Goal: Information Seeking & Learning: Learn about a topic

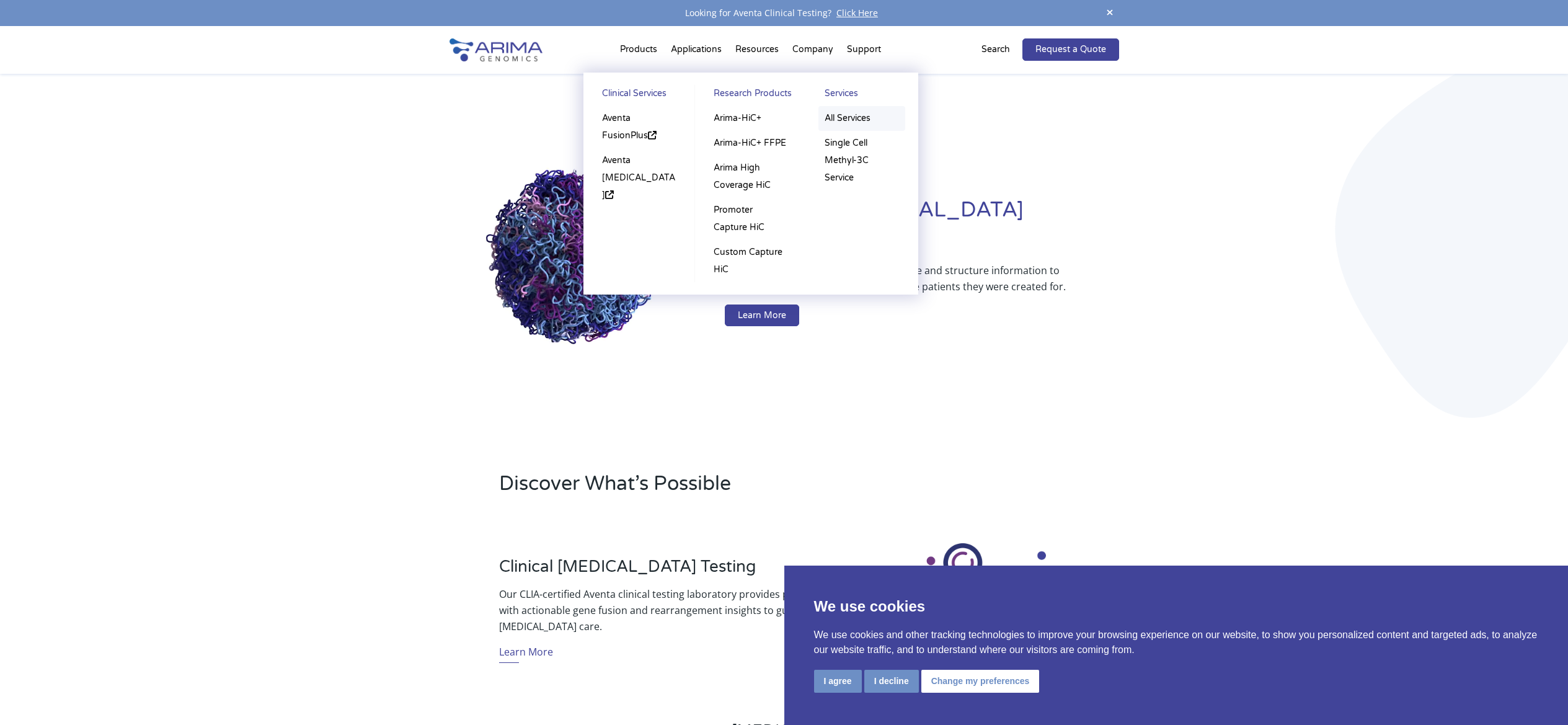
click at [855, 119] on link "All Services" at bounding box center [862, 119] width 87 height 25
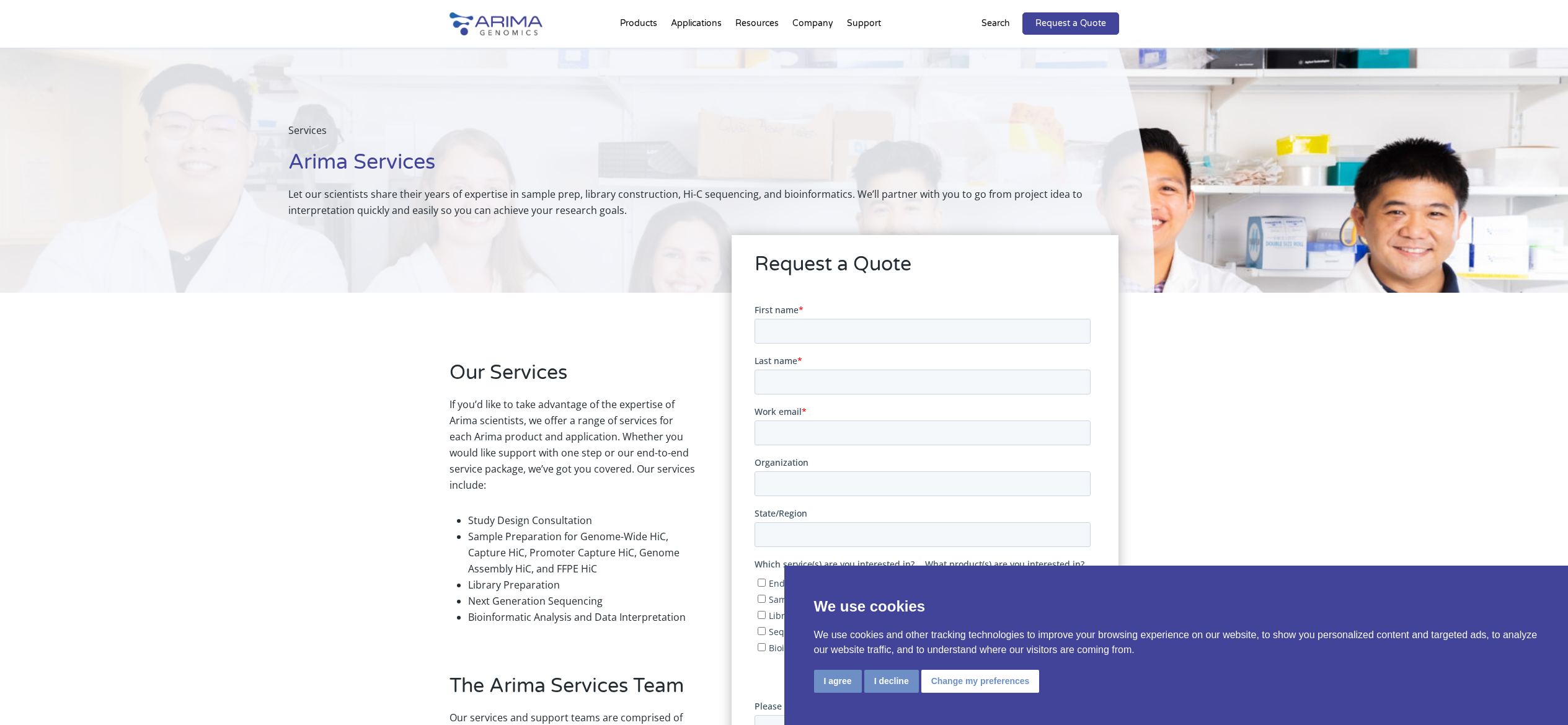
click at [369, 444] on div "Our Services If you’d like to take advantage of the expertise of Arima scientis…" at bounding box center [784, 630] width 1568 height 674
click at [838, 688] on button "I agree" at bounding box center [838, 682] width 48 height 23
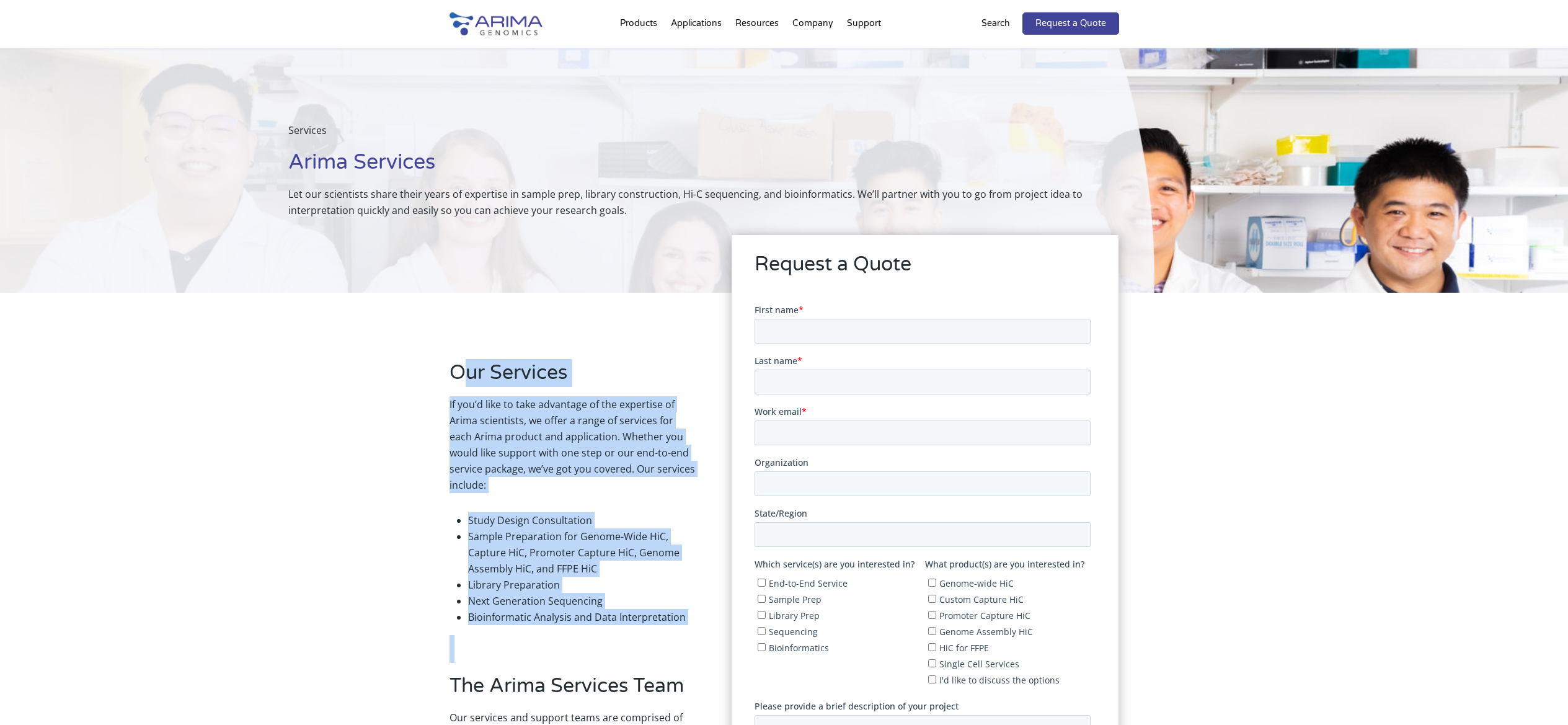
drag, startPoint x: 458, startPoint y: 380, endPoint x: 664, endPoint y: 651, distance: 340.4
click at [664, 651] on div "Our Services If you’d like to take advantage of the expertise of Arima scientis…" at bounding box center [572, 630] width 246 height 541
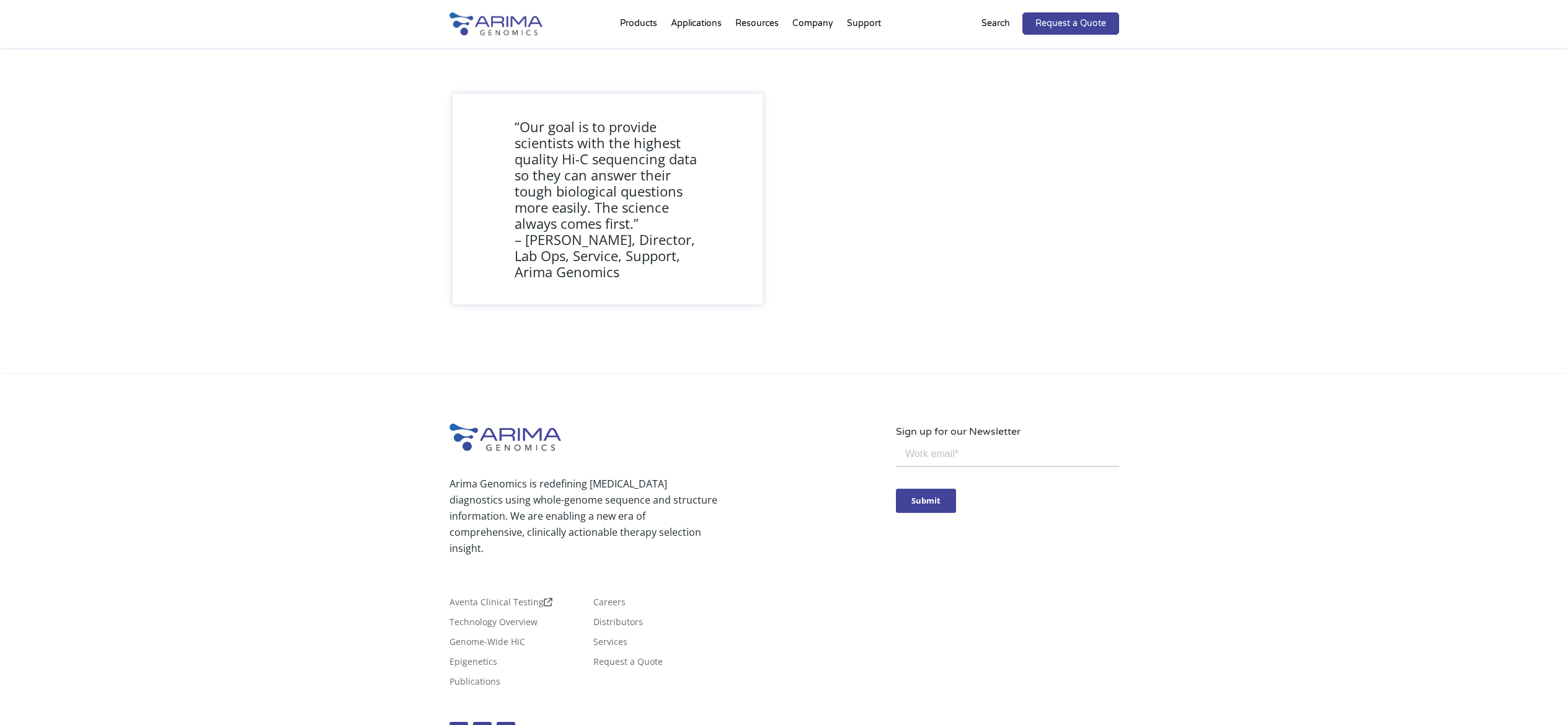
scroll to position [957, 0]
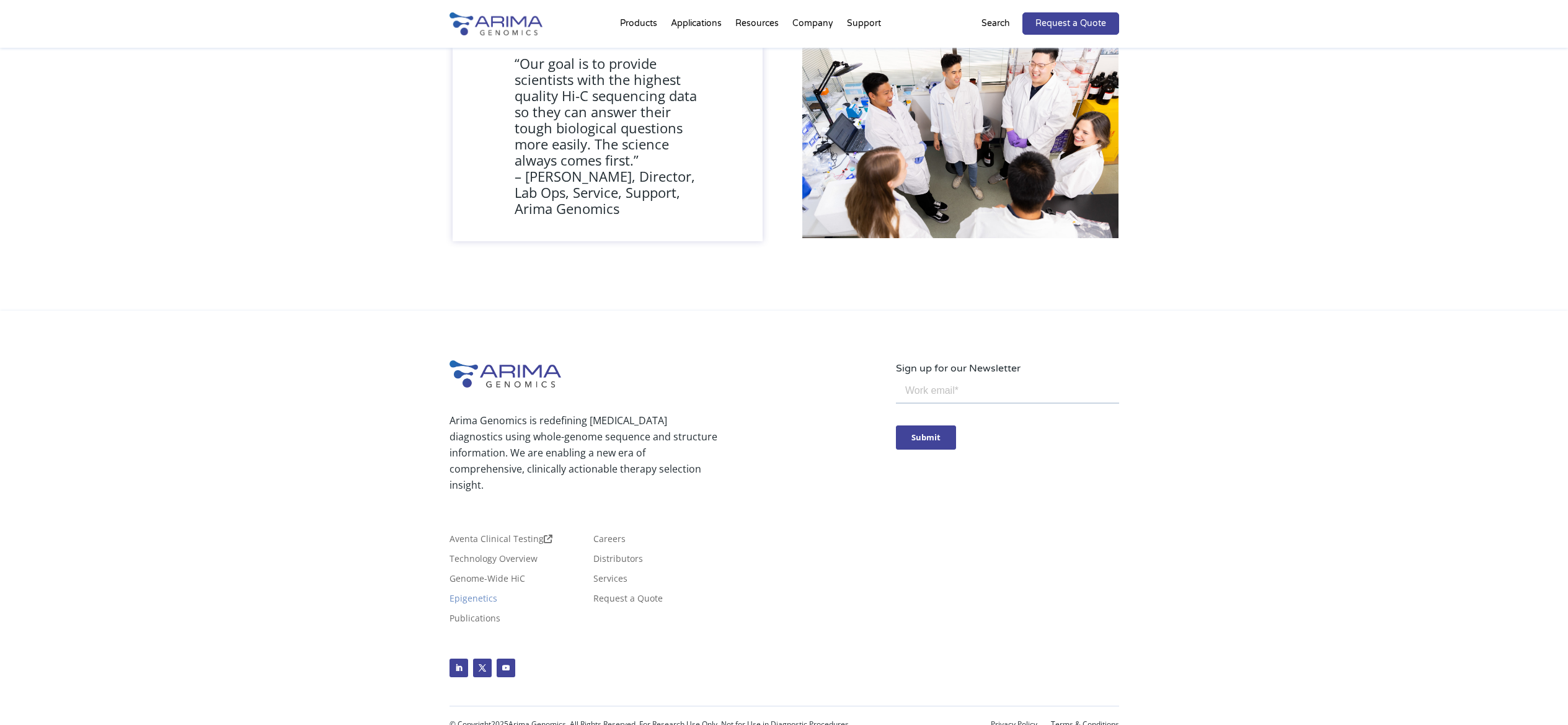
click at [481, 594] on link "Epigenetics" at bounding box center [473, 601] width 48 height 13
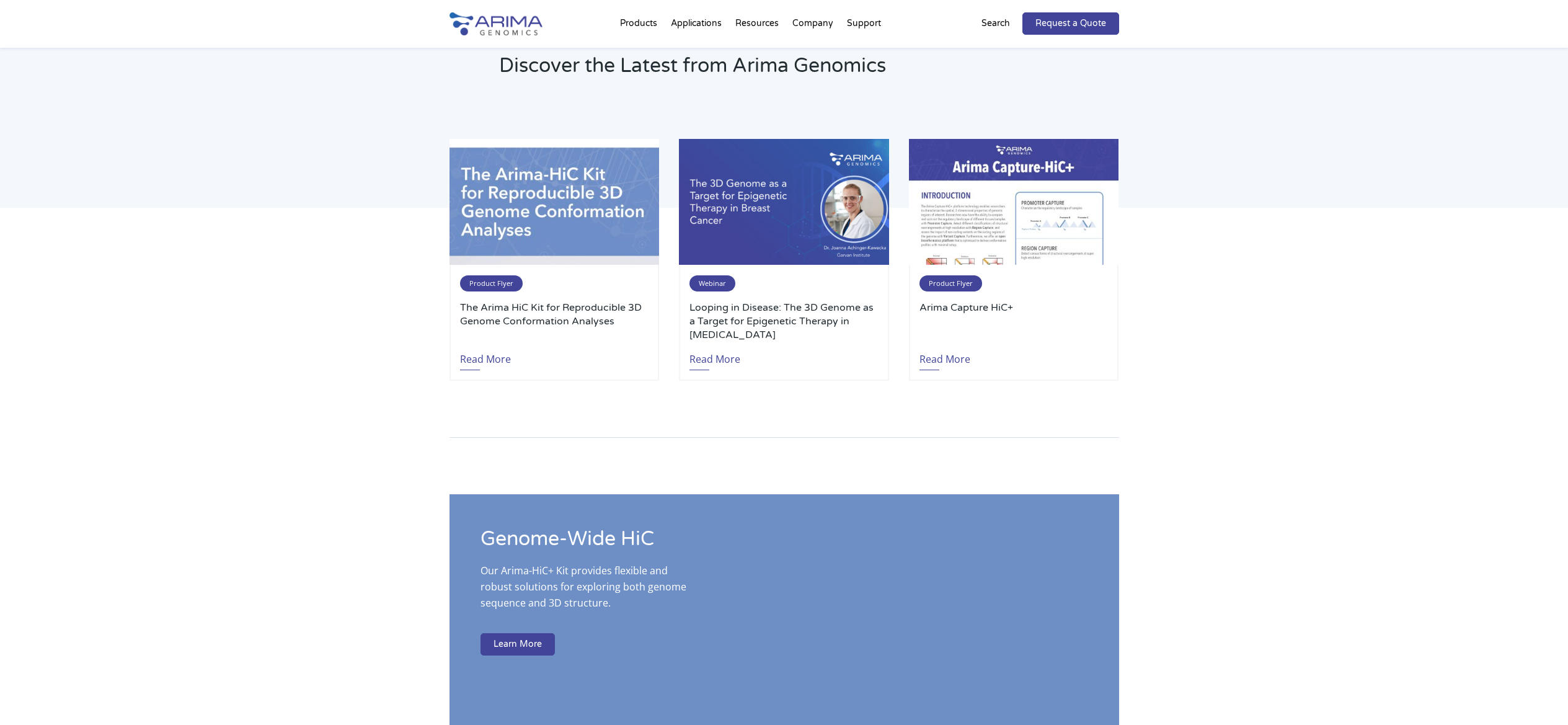
scroll to position [1837, 0]
